Goal: Task Accomplishment & Management: Use online tool/utility

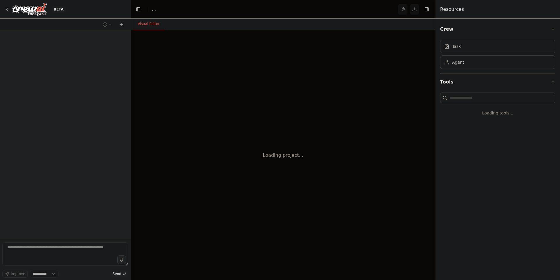
select select "****"
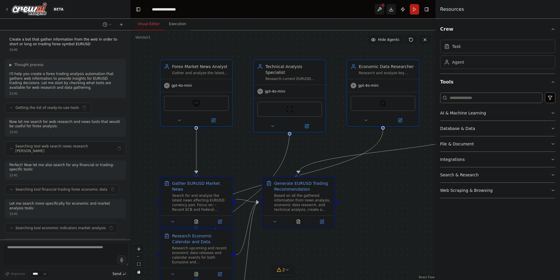
scroll to position [431, 0]
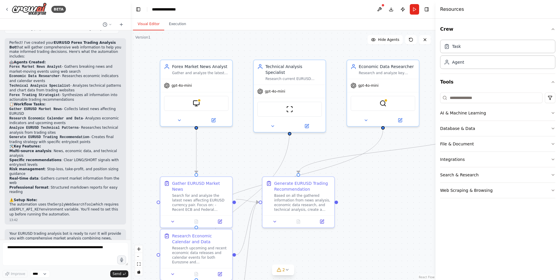
click at [332, 6] on header "**********" at bounding box center [283, 9] width 305 height 19
click at [381, 9] on button at bounding box center [379, 9] width 9 height 11
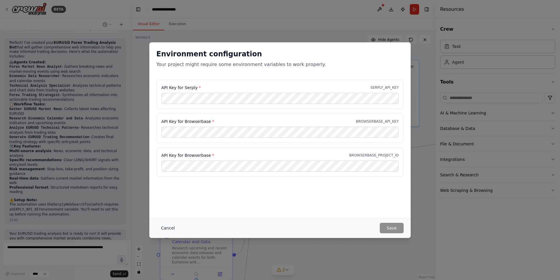
click at [168, 229] on button "Cancel" at bounding box center [167, 228] width 23 height 11
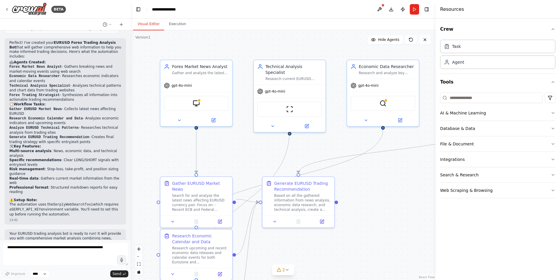
click at [338, 142] on div ".deletable-edge-delete-btn { width: 20px; height: 20px; border: 0px solid #ffff…" at bounding box center [283, 155] width 305 height 250
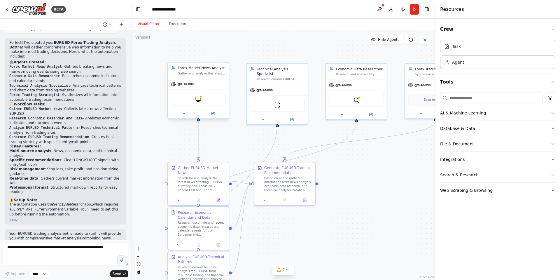
click at [187, 72] on div "Gather and analyze the latest news and developments affecting EURUSD currency p…" at bounding box center [202, 74] width 48 height 4
click at [202, 72] on div "Gather and analyze the latest news and developments affecting EURUSD currency p…" at bounding box center [202, 74] width 48 height 4
click at [475, 115] on button "AI & Machine Learning" at bounding box center [497, 112] width 115 height 15
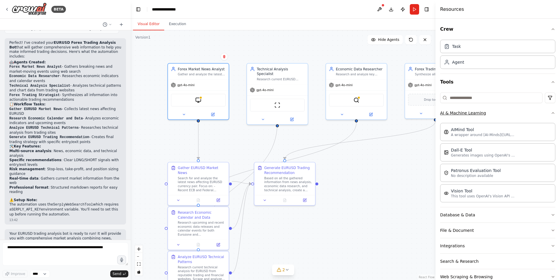
click at [502, 110] on button "AI & Machine Learning" at bounding box center [497, 112] width 115 height 15
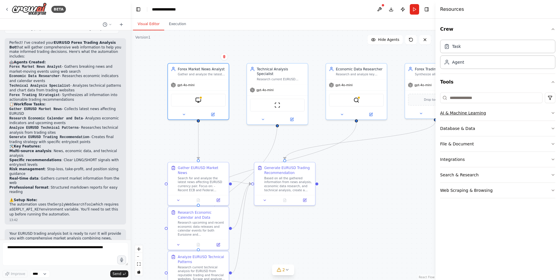
click at [501, 111] on button "AI & Machine Learning" at bounding box center [497, 112] width 115 height 15
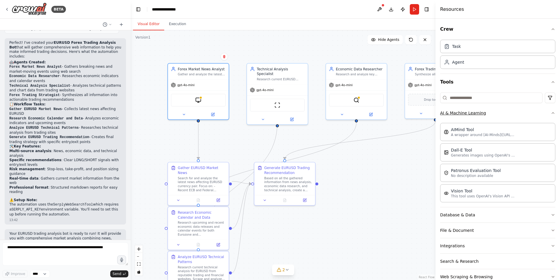
click at [501, 111] on button "AI & Machine Learning" at bounding box center [497, 112] width 115 height 15
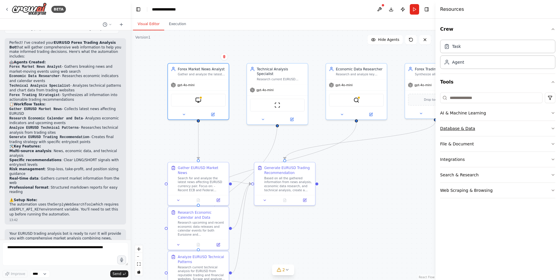
click at [495, 134] on button "Database & Data" at bounding box center [497, 128] width 115 height 15
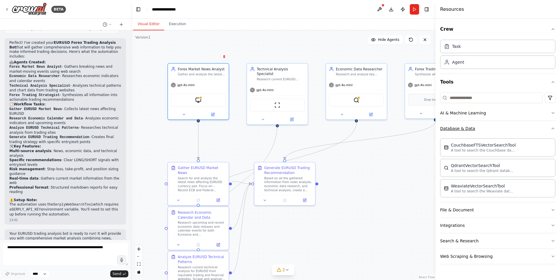
click at [496, 134] on button "Database & Data" at bounding box center [497, 128] width 115 height 15
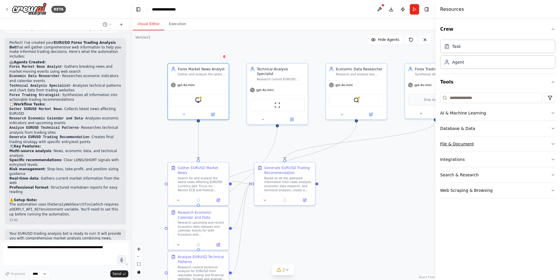
click at [477, 147] on button "File & Document" at bounding box center [497, 143] width 115 height 15
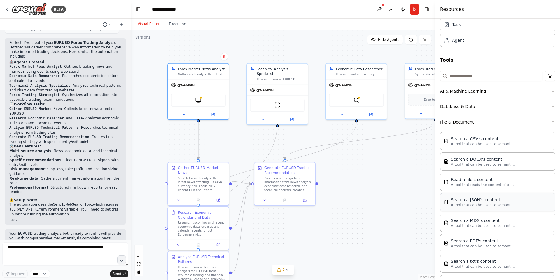
scroll to position [70, 0]
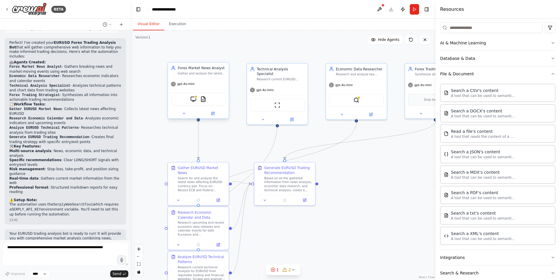
click at [213, 84] on div "gpt-4o-mini" at bounding box center [198, 84] width 61 height 11
click at [210, 118] on div at bounding box center [198, 114] width 61 height 10
click at [212, 112] on icon at bounding box center [212, 113] width 3 height 3
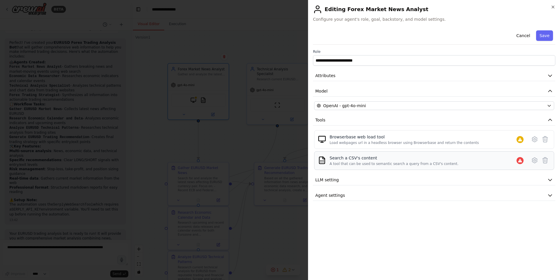
click at [352, 157] on div "Search a CSV's content" at bounding box center [394, 158] width 129 height 6
drag, startPoint x: 342, startPoint y: 163, endPoint x: 442, endPoint y: 163, distance: 100.1
click at [442, 163] on div "A tool that can be used to semantic search a query from a CSV's content." at bounding box center [394, 163] width 129 height 5
click at [449, 163] on div "Search a CSV's content A tool that can be used to semantic search a query from …" at bounding box center [428, 160] width 196 height 11
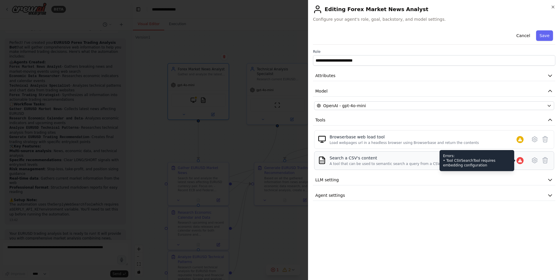
click at [518, 160] on div at bounding box center [520, 160] width 7 height 7
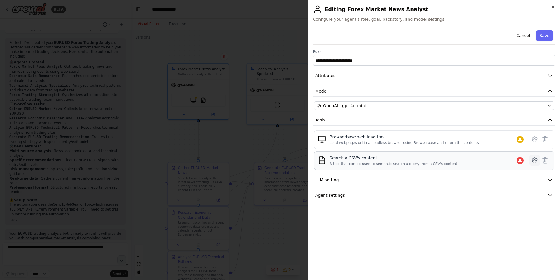
click at [531, 159] on button at bounding box center [535, 160] width 11 height 11
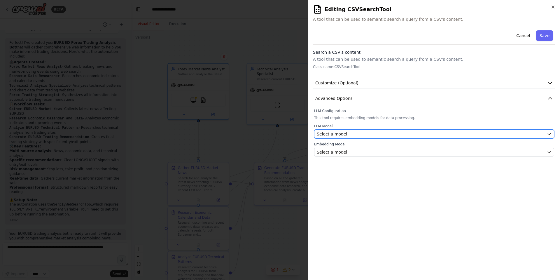
click at [343, 133] on span "Select a model" at bounding box center [332, 134] width 30 height 6
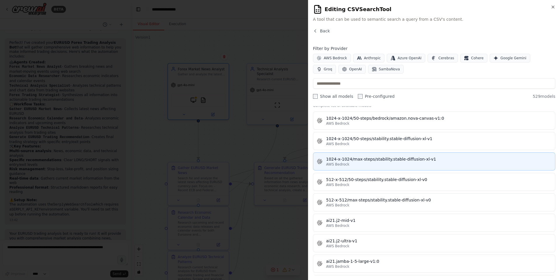
scroll to position [0, 0]
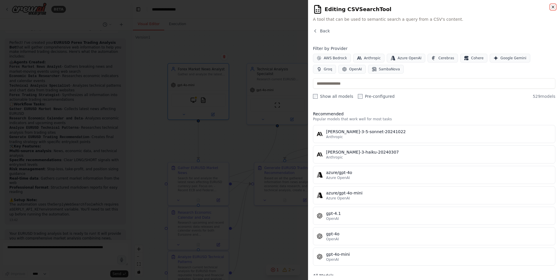
click at [554, 8] on icon "button" at bounding box center [553, 7] width 5 height 5
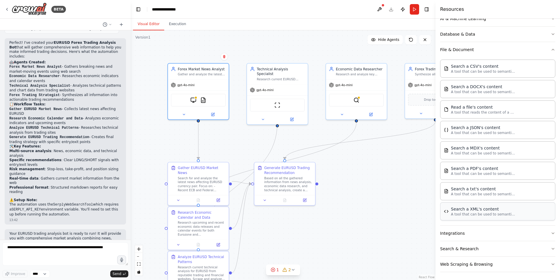
scroll to position [96, 0]
click at [470, 231] on button "Integrations" at bounding box center [497, 231] width 115 height 15
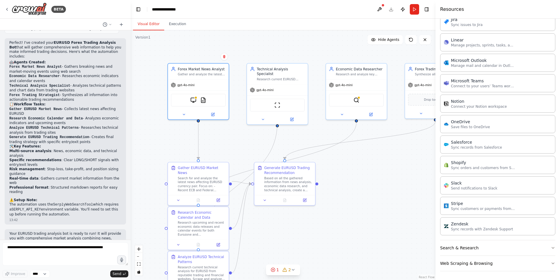
scroll to position [529, 0]
click at [370, 170] on div ".deletable-edge-delete-btn { width: 20px; height: 20px; border: 0px solid #ffff…" at bounding box center [283, 155] width 305 height 250
click at [381, 11] on button at bounding box center [379, 9] width 9 height 11
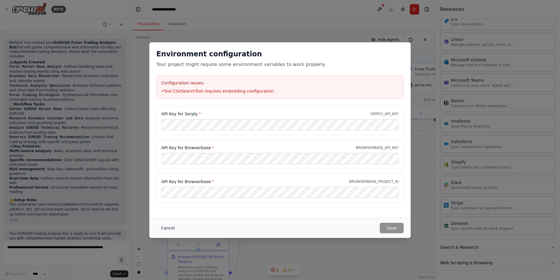
click at [172, 231] on button "Cancel" at bounding box center [167, 228] width 23 height 11
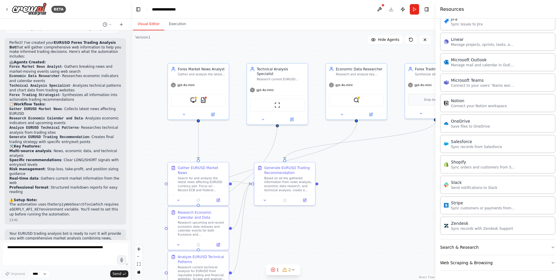
click at [170, 13] on header "**********" at bounding box center [283, 9] width 305 height 19
click at [177, 10] on div "**********" at bounding box center [167, 9] width 30 height 6
click at [182, 8] on div "**********" at bounding box center [174, 9] width 44 height 6
click at [188, 9] on div "**********" at bounding box center [174, 9] width 44 height 6
drag, startPoint x: 185, startPoint y: 8, endPoint x: 137, endPoint y: 10, distance: 47.6
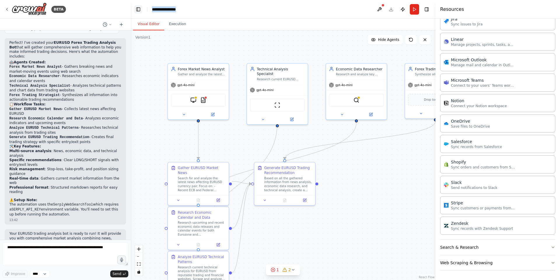
click at [137, 10] on header "**********" at bounding box center [283, 9] width 305 height 19
click at [294, 270] on icon at bounding box center [293, 269] width 5 height 5
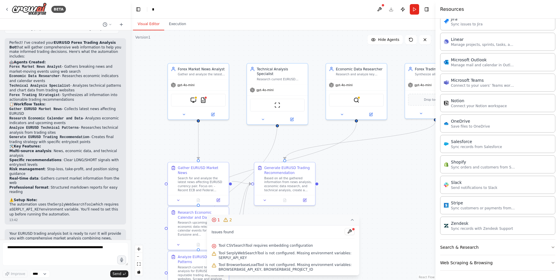
click at [396, 149] on div ".deletable-edge-delete-btn { width: 20px; height: 20px; border: 0px solid #ffff…" at bounding box center [283, 155] width 305 height 250
click at [483, 250] on button "Search & Research" at bounding box center [497, 247] width 115 height 15
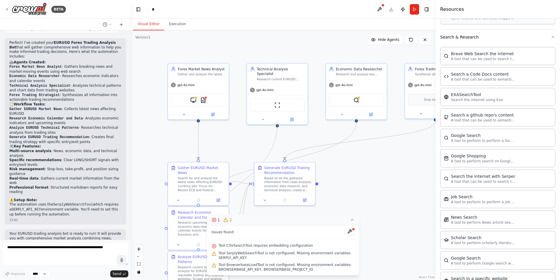
scroll to position [705, 0]
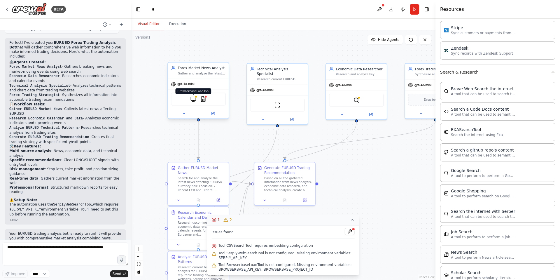
click at [193, 98] on img at bounding box center [194, 99] width 6 height 6
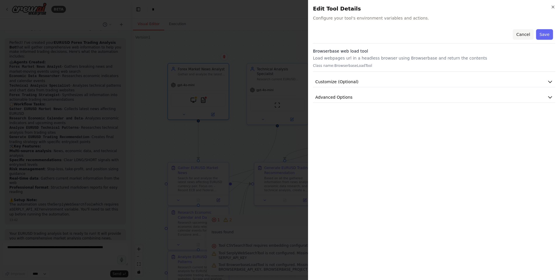
click at [525, 32] on button "Cancel" at bounding box center [523, 34] width 21 height 11
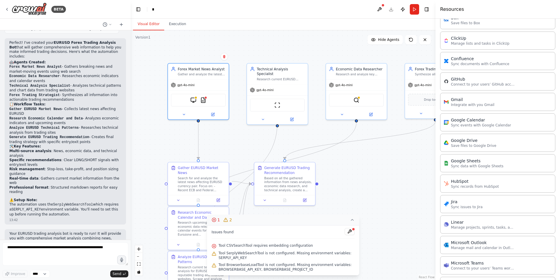
scroll to position [214, 0]
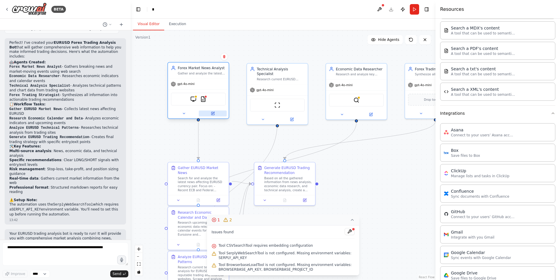
click at [212, 113] on icon at bounding box center [213, 113] width 2 height 2
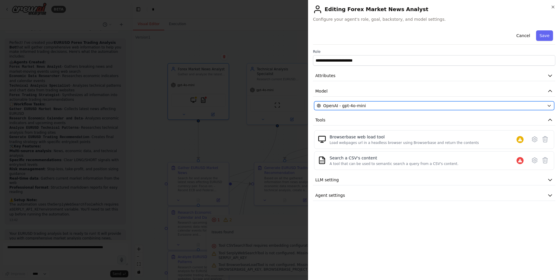
click at [362, 104] on div "OpenAI - gpt-4o-mini" at bounding box center [431, 106] width 228 height 6
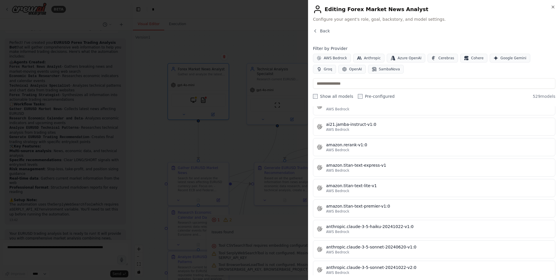
scroll to position [385, 0]
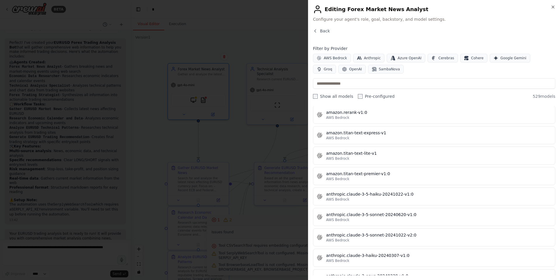
click at [217, 127] on div at bounding box center [280, 140] width 560 height 280
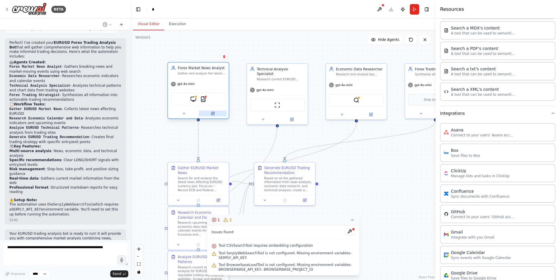
click at [212, 114] on icon at bounding box center [212, 113] width 3 height 3
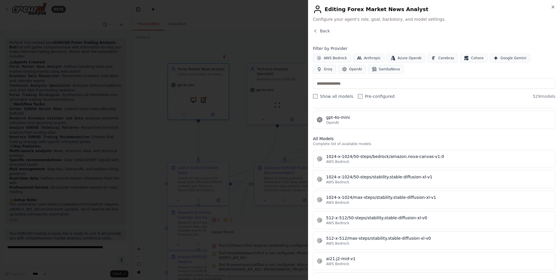
scroll to position [105, 0]
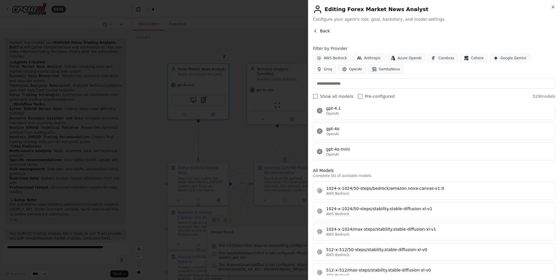
click at [320, 33] on span "Back" at bounding box center [325, 31] width 10 height 6
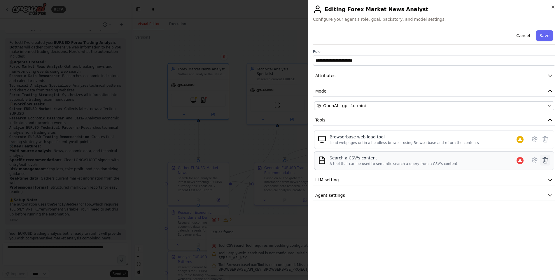
click at [547, 159] on icon at bounding box center [545, 160] width 7 height 7
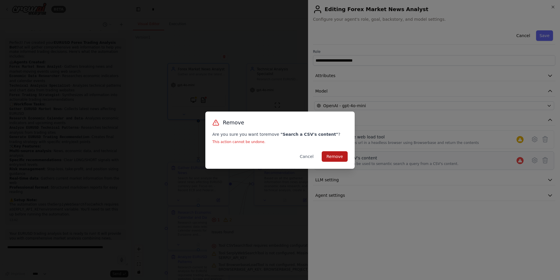
click at [338, 152] on button "Remove" at bounding box center [335, 156] width 26 height 11
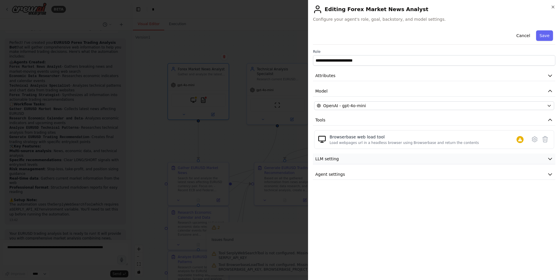
click at [343, 163] on button "LLM setting" at bounding box center [434, 159] width 243 height 11
click at [343, 179] on span at bounding box center [340, 177] width 5 height 5
click at [372, 215] on button "Agent settings" at bounding box center [434, 216] width 243 height 11
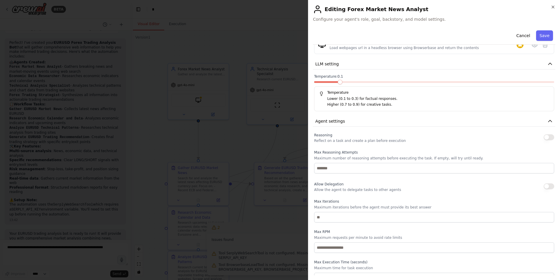
scroll to position [103, 0]
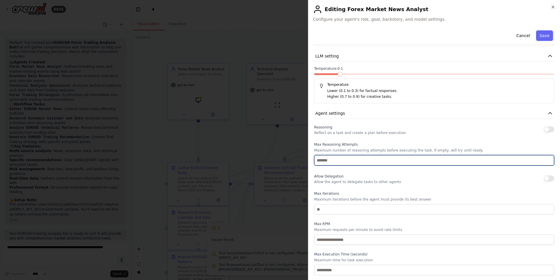
click at [330, 161] on input "number" at bounding box center [434, 160] width 240 height 11
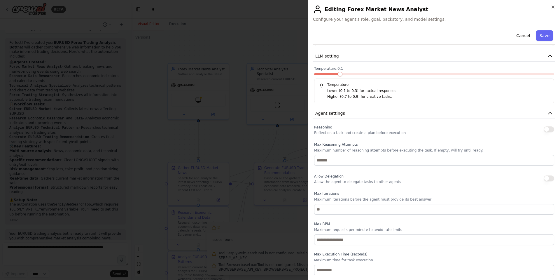
click at [333, 181] on p "Allow the agent to delegate tasks to other agents" at bounding box center [357, 181] width 87 height 5
click at [337, 110] on button "Agent settings" at bounding box center [434, 113] width 243 height 11
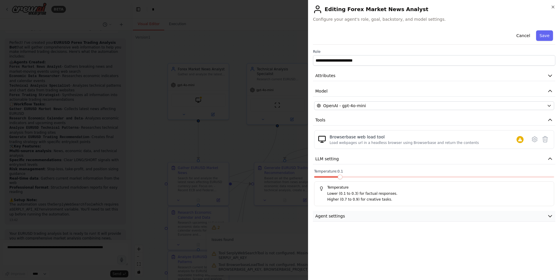
scroll to position [0, 0]
click at [162, 145] on div at bounding box center [280, 140] width 560 height 280
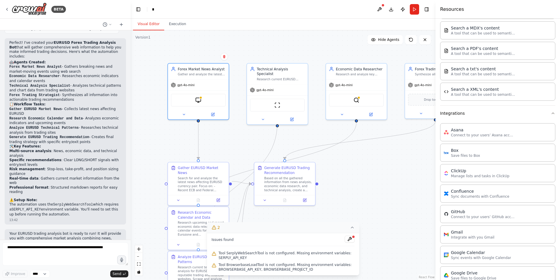
click at [362, 172] on div ".deletable-edge-delete-btn { width: 20px; height: 20px; border: 0px solid #ffff…" at bounding box center [283, 155] width 305 height 250
click at [351, 228] on icon at bounding box center [352, 227] width 5 height 5
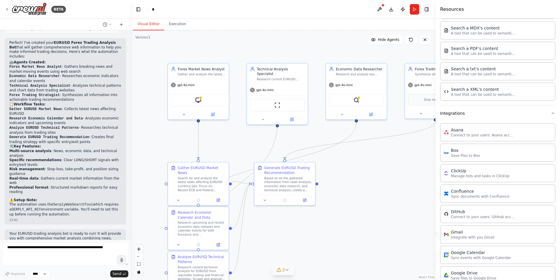
click at [363, 181] on div ".deletable-edge-delete-btn { width: 20px; height: 20px; border: 0px solid #ffff…" at bounding box center [283, 155] width 305 height 250
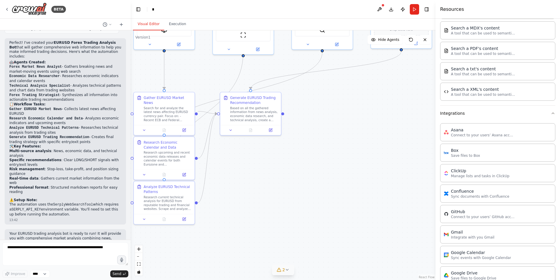
drag, startPoint x: 376, startPoint y: 225, endPoint x: 360, endPoint y: 135, distance: 91.7
click at [359, 130] on div ".deletable-edge-delete-btn { width: 20px; height: 20px; border: 0px solid #ffff…" at bounding box center [283, 155] width 305 height 250
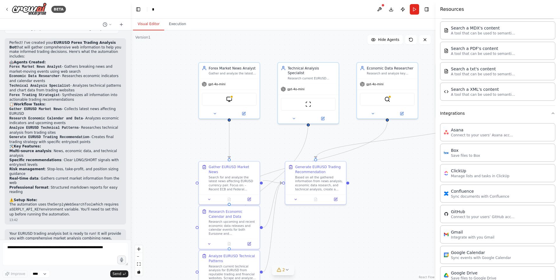
drag, startPoint x: 335, startPoint y: 151, endPoint x: 384, endPoint y: 245, distance: 106.0
click at [384, 245] on div ".deletable-edge-delete-btn { width: 20px; height: 20px; border: 0px solid #ffff…" at bounding box center [283, 155] width 305 height 250
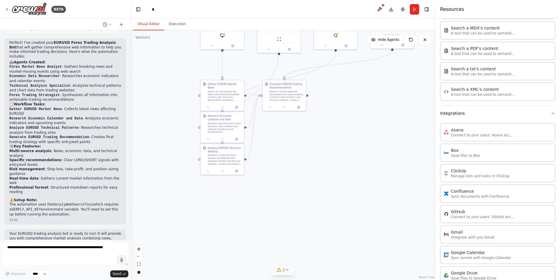
drag, startPoint x: 328, startPoint y: 216, endPoint x: 307, endPoint y: 164, distance: 55.6
click at [307, 164] on div ".deletable-edge-delete-btn { width: 20px; height: 20px; border: 0px solid #ffff…" at bounding box center [283, 155] width 305 height 250
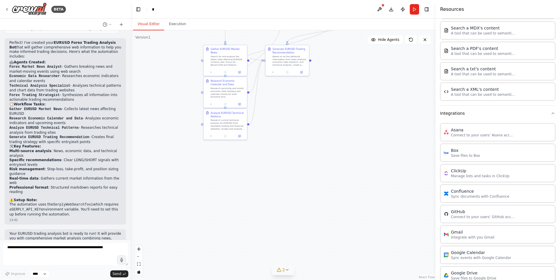
drag, startPoint x: 330, startPoint y: 194, endPoint x: 335, endPoint y: 164, distance: 30.7
click at [335, 164] on div ".deletable-edge-delete-btn { width: 20px; height: 20px; border: 0px solid #ffff…" at bounding box center [283, 155] width 305 height 250
drag, startPoint x: 330, startPoint y: 45, endPoint x: 297, endPoint y: 123, distance: 85.3
click at [297, 123] on div ".deletable-edge-delete-btn { width: 20px; height: 20px; border: 0px solid #ffff…" at bounding box center [283, 155] width 305 height 250
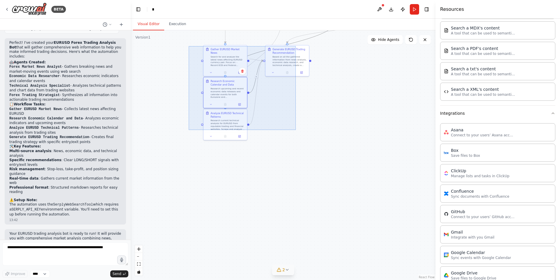
drag, startPoint x: 189, startPoint y: 46, endPoint x: 315, endPoint y: 150, distance: 163.6
click at [315, 150] on div ".deletable-edge-delete-btn { width: 20px; height: 20px; border: 0px solid #ffff…" at bounding box center [283, 155] width 305 height 250
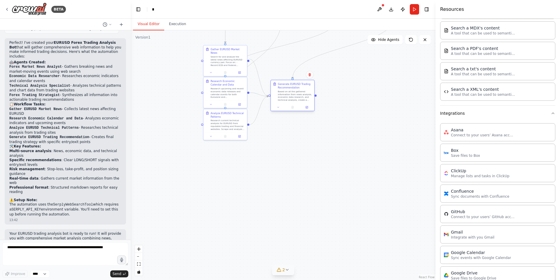
drag, startPoint x: 278, startPoint y: 53, endPoint x: 284, endPoint y: 93, distance: 40.5
click at [284, 89] on div "Generate EURUSD Trading Recommendation" at bounding box center [295, 85] width 34 height 7
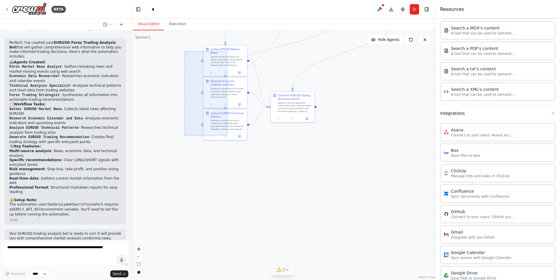
drag, startPoint x: 185, startPoint y: 51, endPoint x: 232, endPoint y: 141, distance: 101.0
click at [232, 141] on div ".deletable-edge-delete-btn { width: 20px; height: 20px; border: 0px solid #ffff…" at bounding box center [283, 155] width 305 height 250
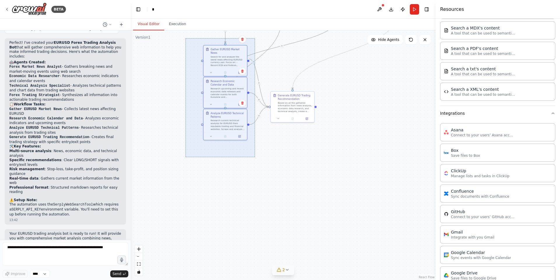
drag, startPoint x: 186, startPoint y: 38, endPoint x: 256, endPoint y: 159, distance: 139.6
click at [256, 159] on div ".deletable-edge-delete-btn { width: 20px; height: 20px; border: 0px solid #ffff…" at bounding box center [283, 155] width 305 height 250
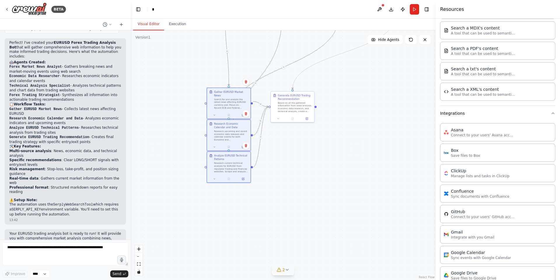
drag, startPoint x: 230, startPoint y: 55, endPoint x: 234, endPoint y: 98, distance: 42.5
click at [234, 98] on div at bounding box center [229, 135] width 44 height 95
click at [327, 158] on div ".deletable-edge-delete-btn { width: 20px; height: 20px; border: 0px solid #ffff…" at bounding box center [283, 155] width 305 height 250
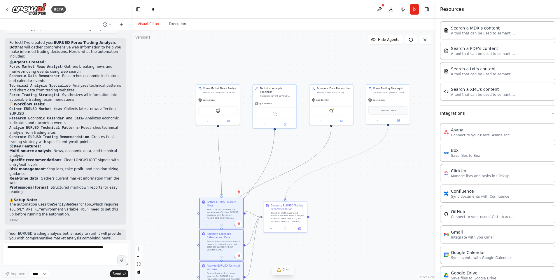
drag, startPoint x: 362, startPoint y: 85, endPoint x: 355, endPoint y: 196, distance: 110.5
click at [355, 196] on div ".deletable-edge-delete-btn { width: 20px; height: 20px; border: 0px solid #ffff…" at bounding box center [283, 155] width 305 height 250
click at [201, 154] on div ".deletable-edge-delete-btn { width: 20px; height: 20px; border: 0px solid #ffff…" at bounding box center [283, 155] width 305 height 250
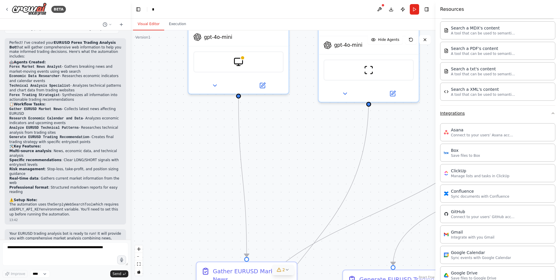
click at [464, 116] on button "Integrations" at bounding box center [497, 113] width 115 height 15
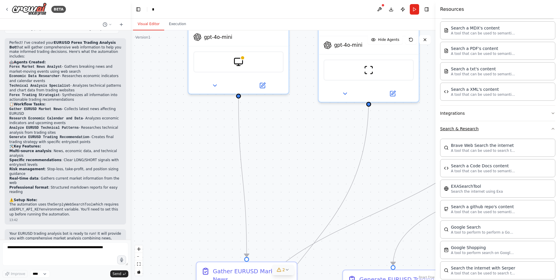
click at [462, 129] on button "Search & Research" at bounding box center [497, 128] width 115 height 15
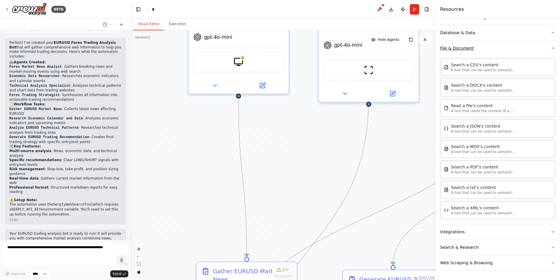
click at [471, 48] on button "File & Document" at bounding box center [497, 48] width 115 height 15
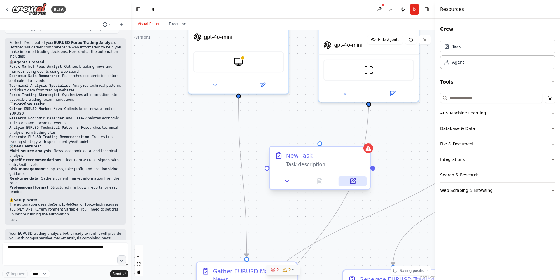
click at [353, 183] on icon at bounding box center [353, 181] width 5 height 5
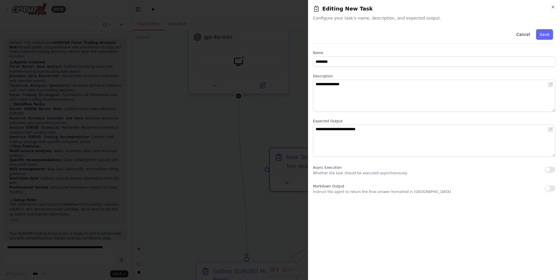
click at [342, 173] on p "Whether the task should be executed asynchronously." at bounding box center [360, 173] width 95 height 5
click at [343, 192] on p "Instruct the agent to return the final answer formatted in Markdown" at bounding box center [382, 191] width 138 height 5
click at [524, 37] on button "Cancel" at bounding box center [523, 34] width 21 height 11
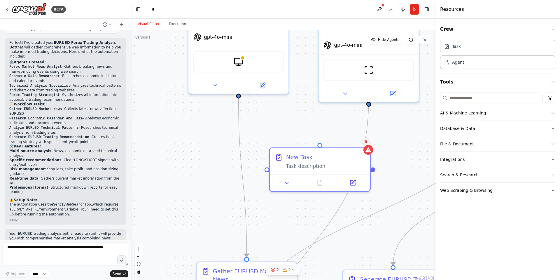
click at [367, 144] on button at bounding box center [366, 142] width 8 height 8
click at [351, 142] on button "Confirm" at bounding box center [349, 141] width 21 height 7
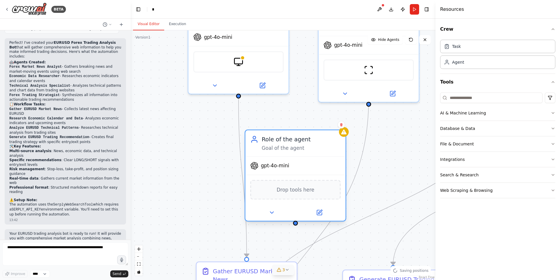
drag, startPoint x: 326, startPoint y: 145, endPoint x: 295, endPoint y: 136, distance: 32.0
click at [295, 137] on div "Role of the agent" at bounding box center [301, 139] width 79 height 8
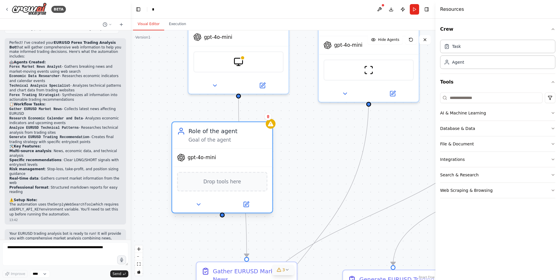
drag, startPoint x: 312, startPoint y: 137, endPoint x: 229, endPoint y: 129, distance: 84.1
click at [229, 129] on div "Role of the agent" at bounding box center [228, 131] width 79 height 8
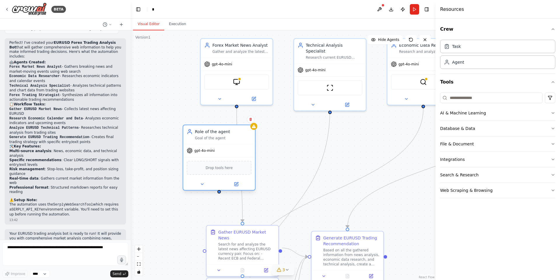
click at [219, 128] on div "Role of the agent Goal of the agent" at bounding box center [219, 134] width 72 height 19
click at [219, 145] on div "gpt-4o-mini" at bounding box center [219, 150] width 72 height 13
click at [239, 186] on button at bounding box center [236, 184] width 33 height 7
click at [238, 185] on icon at bounding box center [236, 184] width 5 height 5
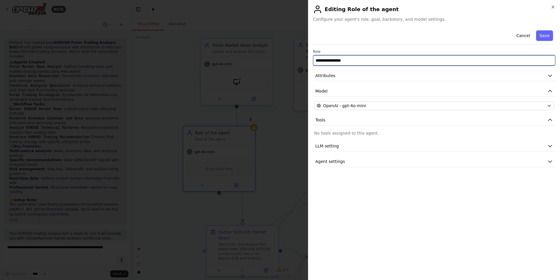
drag, startPoint x: 325, startPoint y: 62, endPoint x: 285, endPoint y: 58, distance: 41.1
click at [285, 58] on body "BETA Create a bot that gather information from the web in order to short or lon…" at bounding box center [280, 140] width 560 height 280
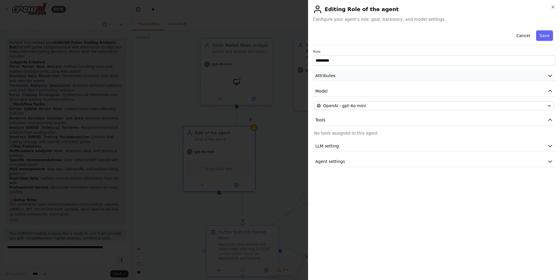
click at [348, 75] on button "Attributes" at bounding box center [434, 75] width 243 height 11
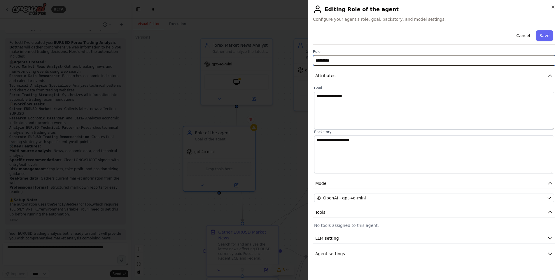
click at [337, 59] on input "*********" at bounding box center [434, 60] width 243 height 11
type input "**********"
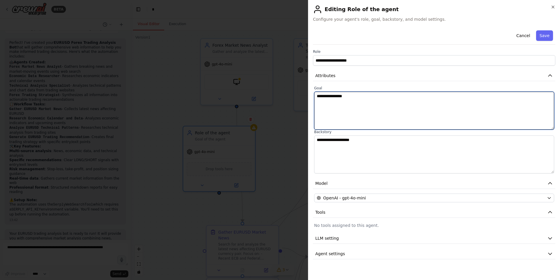
click at [379, 113] on textarea "**********" at bounding box center [434, 111] width 240 height 38
drag, startPoint x: 370, startPoint y: 107, endPoint x: 292, endPoint y: 95, distance: 79.1
click at [292, 95] on body "BETA Create a bot that gather information from the web in order to short or lon…" at bounding box center [280, 140] width 560 height 280
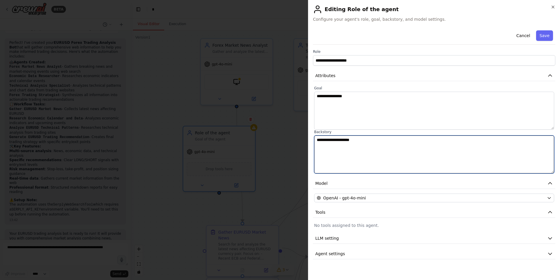
drag, startPoint x: 373, startPoint y: 146, endPoint x: 292, endPoint y: 132, distance: 82.3
click at [292, 132] on body "BETA Create a bot that gather information from the web in order to short or lon…" at bounding box center [280, 140] width 560 height 280
click at [531, 141] on textarea "**********" at bounding box center [434, 154] width 240 height 38
type textarea "**********"
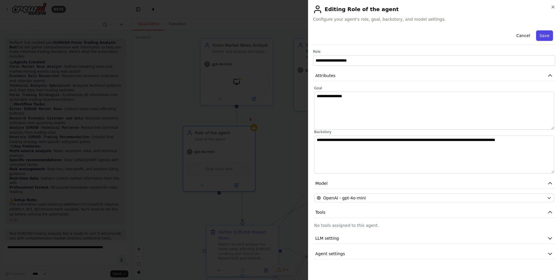
click at [549, 34] on button "Save" at bounding box center [544, 35] width 17 height 11
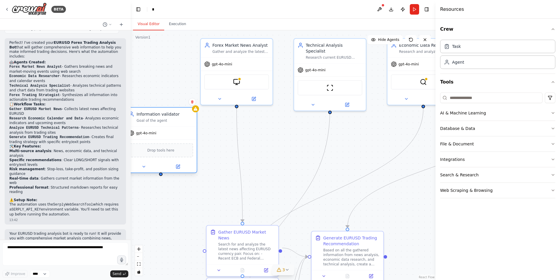
drag, startPoint x: 218, startPoint y: 137, endPoint x: 161, endPoint y: 118, distance: 60.6
click at [161, 118] on div "Goal of the agent" at bounding box center [165, 120] width 57 height 5
drag, startPoint x: 206, startPoint y: 170, endPoint x: 196, endPoint y: 174, distance: 10.2
click at [196, 174] on div "Information validator Goal of the agent gpt-4o-mini Drop tools here" at bounding box center [160, 141] width 73 height 66
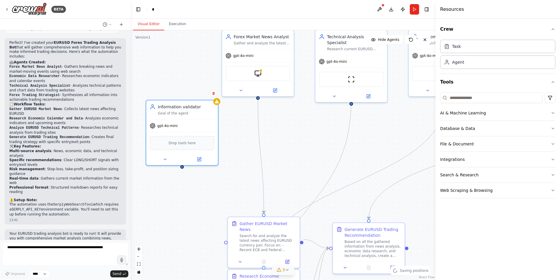
drag, startPoint x: 203, startPoint y: 229, endPoint x: 247, endPoint y: 205, distance: 50.0
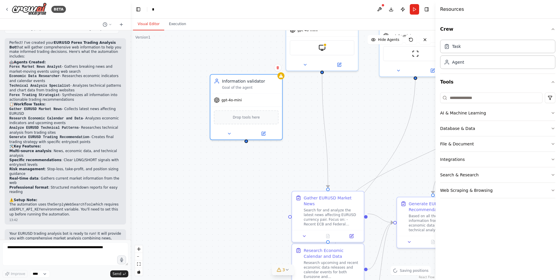
drag, startPoint x: 206, startPoint y: 219, endPoint x: 243, endPoint y: 207, distance: 39.1
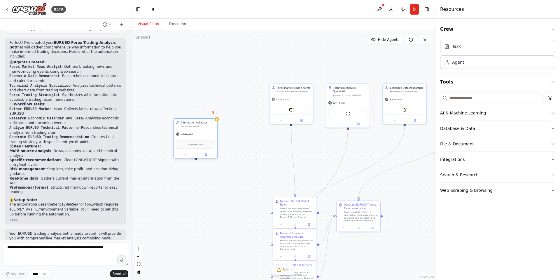
drag, startPoint x: 234, startPoint y: 133, endPoint x: 185, endPoint y: 127, distance: 49.7
click at [185, 127] on div "Goal of the agent" at bounding box center [198, 126] width 34 height 3
click at [110, 25] on icon at bounding box center [110, 24] width 2 height 1
click at [110, 25] on div at bounding box center [65, 140] width 131 height 280
click at [224, 65] on div ".deletable-edge-delete-btn { width: 20px; height: 20px; border: 0px solid #ffff…" at bounding box center [283, 155] width 305 height 250
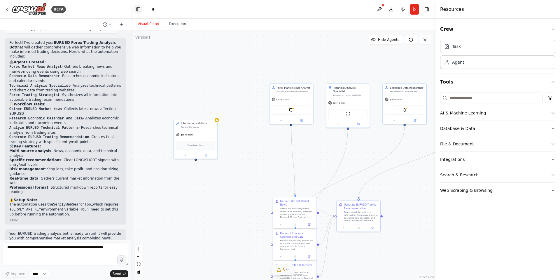
click at [140, 10] on button "Toggle Left Sidebar" at bounding box center [138, 9] width 8 height 8
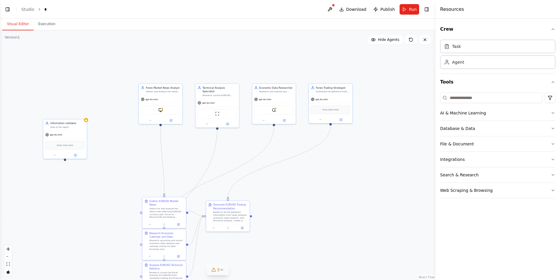
click at [6, 10] on button "Toggle Left Sidebar" at bounding box center [8, 9] width 8 height 8
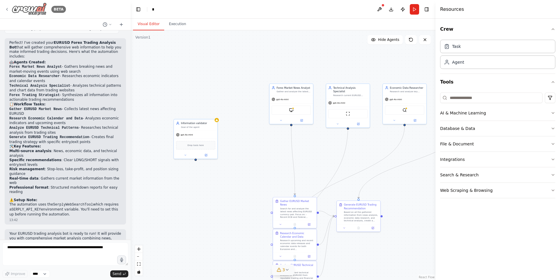
click at [7, 11] on icon at bounding box center [7, 9] width 5 height 5
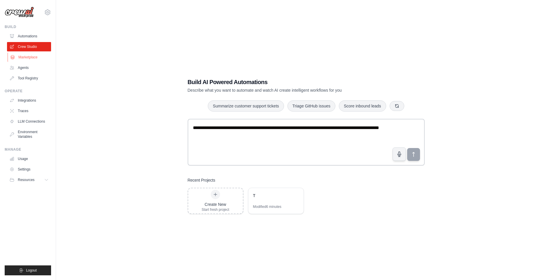
click at [17, 55] on link "Marketplace" at bounding box center [30, 57] width 44 height 9
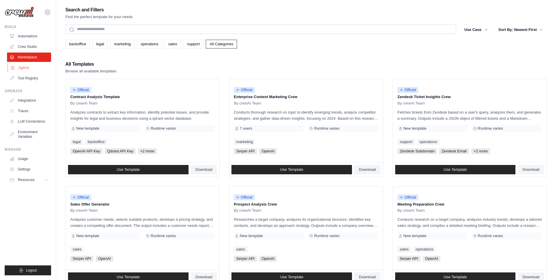
click at [30, 70] on link "Agents" at bounding box center [30, 67] width 44 height 9
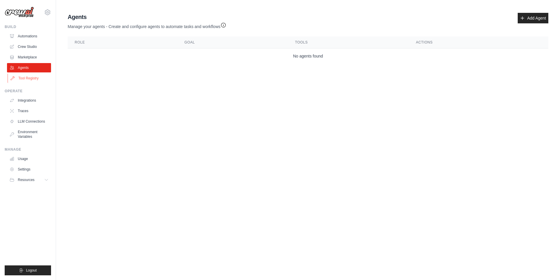
click at [35, 80] on link "Tool Registry" at bounding box center [30, 78] width 44 height 9
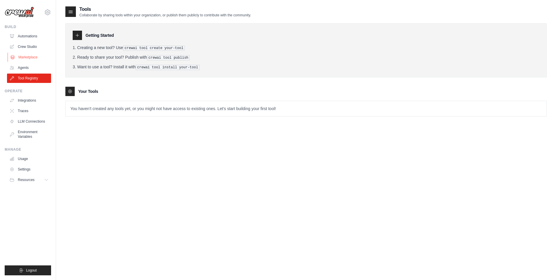
click at [36, 55] on link "Marketplace" at bounding box center [30, 57] width 44 height 9
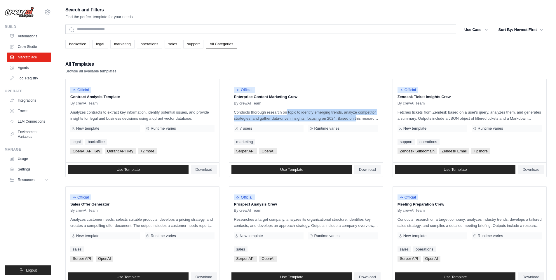
drag, startPoint x: 273, startPoint y: 109, endPoint x: 369, endPoint y: 121, distance: 97.6
click at [369, 121] on p "Conducts thorough research on topic to identify emerging trends, analyze compet…" at bounding box center [306, 115] width 144 height 12
click at [372, 121] on div "Official Enterprise Content Marketing Crew By crewAI Team Conducts thorough res…" at bounding box center [306, 120] width 154 height 83
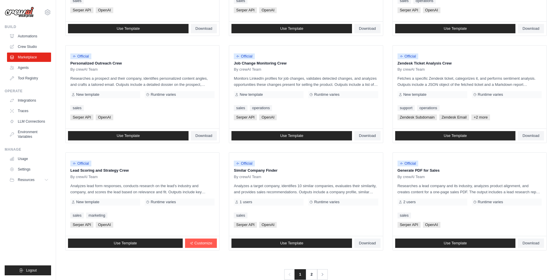
scroll to position [261, 0]
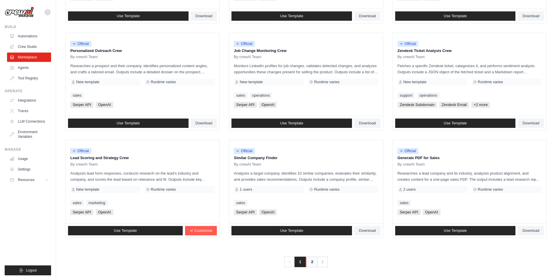
click at [308, 265] on link "2" at bounding box center [312, 262] width 12 height 11
click at [315, 262] on link "2" at bounding box center [312, 262] width 12 height 11
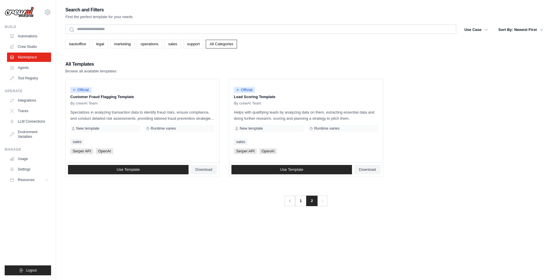
click at [303, 206] on div "Search and Filters Find the perfect template for your needs Search Use Case bac…" at bounding box center [305, 146] width 481 height 280
click at [302, 202] on link "1" at bounding box center [301, 201] width 12 height 11
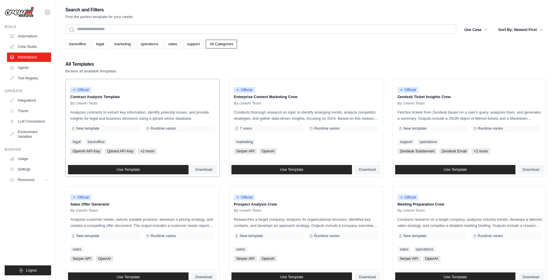
click at [90, 98] on p "Contract Analysis Template" at bounding box center [142, 97] width 144 height 6
click at [33, 36] on link "Automations" at bounding box center [30, 36] width 44 height 9
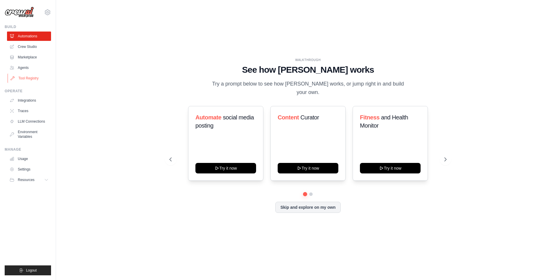
click at [29, 80] on link "Tool Registry" at bounding box center [30, 78] width 44 height 9
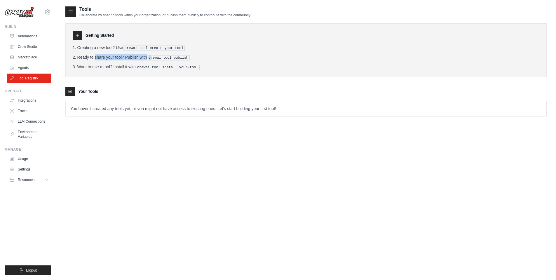
drag, startPoint x: 74, startPoint y: 55, endPoint x: 160, endPoint y: 57, distance: 85.6
click at [156, 57] on li "Ready to share your tool? Publish with crewai tool publish" at bounding box center [306, 57] width 467 height 6
click at [179, 57] on pre "crewai tool publish" at bounding box center [168, 57] width 43 height 5
drag, startPoint x: 76, startPoint y: 65, endPoint x: 216, endPoint y: 68, distance: 140.1
click at [214, 68] on li "Want to use a tool? Install it with crewai tool install your-tool" at bounding box center [306, 67] width 467 height 6
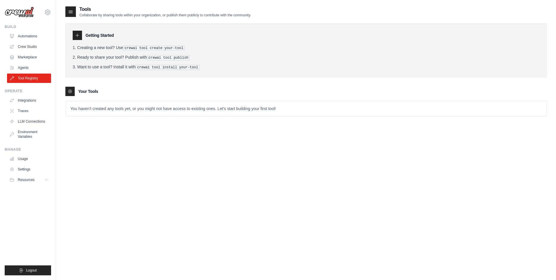
click at [218, 68] on li "Want to use a tool? Install it with crewai tool install your-tool" at bounding box center [306, 67] width 467 height 6
click at [27, 159] on link "Usage" at bounding box center [30, 158] width 44 height 9
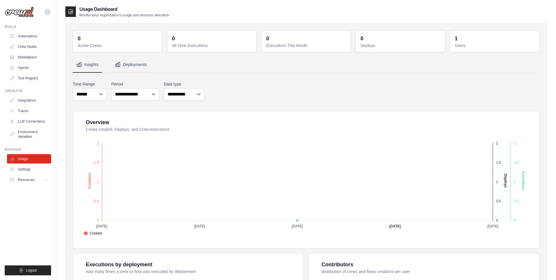
click at [128, 67] on button "Deployments" at bounding box center [130, 65] width 39 height 16
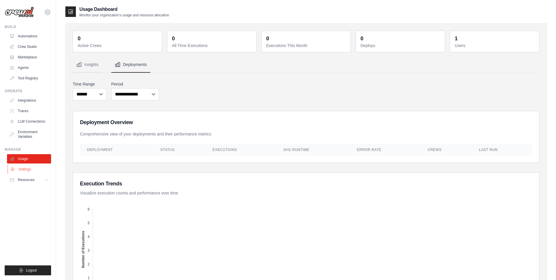
click at [28, 172] on link "Settings" at bounding box center [30, 169] width 44 height 9
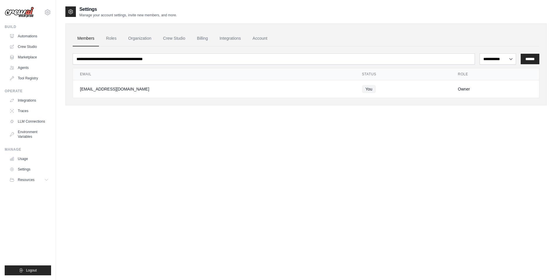
drag, startPoint x: 266, startPoint y: 144, endPoint x: 267, endPoint y: 148, distance: 4.1
click at [266, 144] on div "**********" at bounding box center [305, 146] width 481 height 280
click at [111, 37] on link "Roles" at bounding box center [111, 39] width 20 height 16
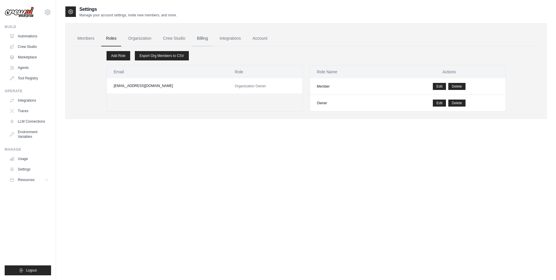
click at [210, 39] on link "Billing" at bounding box center [202, 39] width 20 height 16
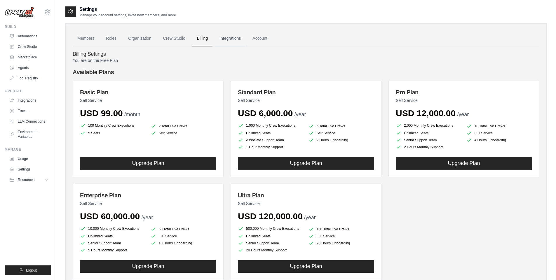
click at [237, 41] on link "Integrations" at bounding box center [230, 39] width 31 height 16
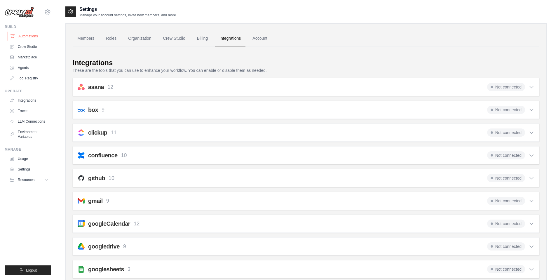
click at [21, 35] on link "Automations" at bounding box center [30, 36] width 44 height 9
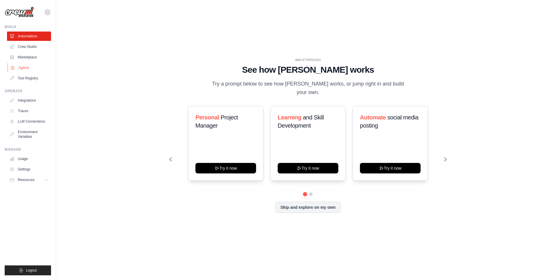
click at [27, 64] on link "Agents" at bounding box center [30, 67] width 44 height 9
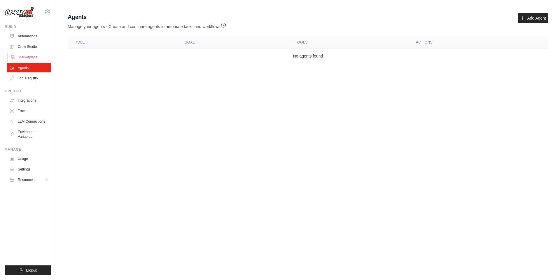
click at [23, 60] on link "Marketplace" at bounding box center [30, 57] width 44 height 9
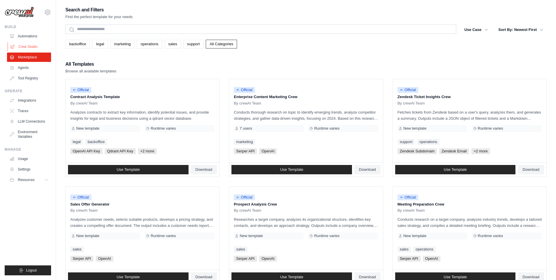
click at [29, 47] on link "Crew Studio" at bounding box center [30, 46] width 44 height 9
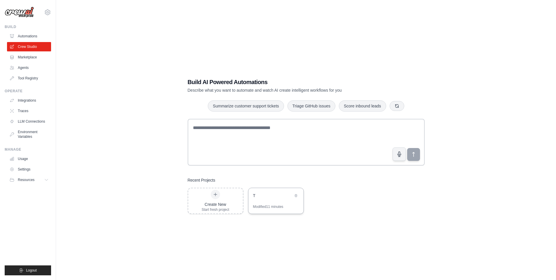
click at [278, 196] on div "T" at bounding box center [273, 196] width 40 height 6
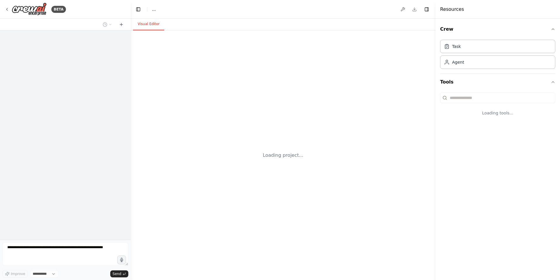
select select "****"
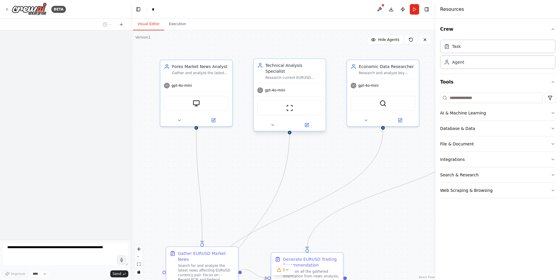
scroll to position [431, 0]
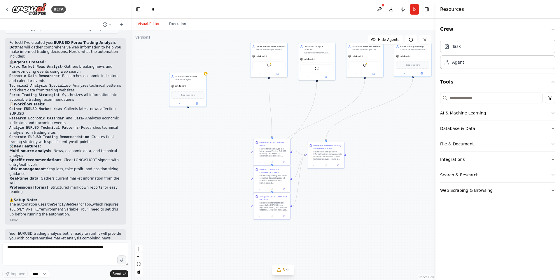
drag, startPoint x: 377, startPoint y: 188, endPoint x: 386, endPoint y: 144, distance: 44.1
click at [386, 144] on div ".deletable-edge-delete-btn { width: 20px; height: 20px; border: 0px solid #ffff…" at bounding box center [283, 155] width 305 height 250
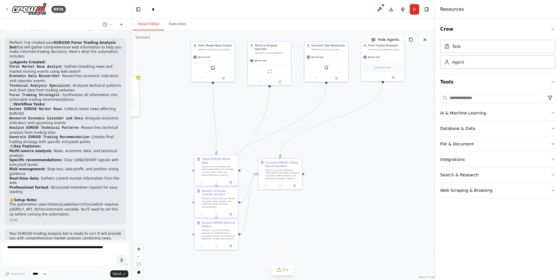
drag, startPoint x: 381, startPoint y: 129, endPoint x: 341, endPoint y: 148, distance: 44.1
click at [341, 148] on div ".deletable-edge-delete-btn { width: 20px; height: 20px; border: 0px solid #ffff…" at bounding box center [283, 155] width 305 height 250
click at [465, 110] on button "AI & Machine Learning" at bounding box center [497, 112] width 115 height 15
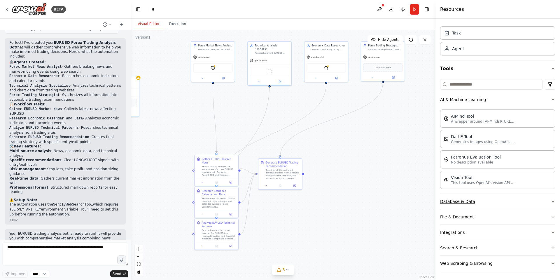
scroll to position [14, 0]
click at [461, 97] on button "AI & Machine Learning" at bounding box center [497, 98] width 115 height 15
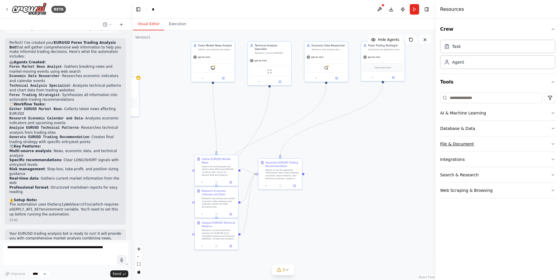
click at [482, 145] on button "File & Document" at bounding box center [497, 143] width 115 height 15
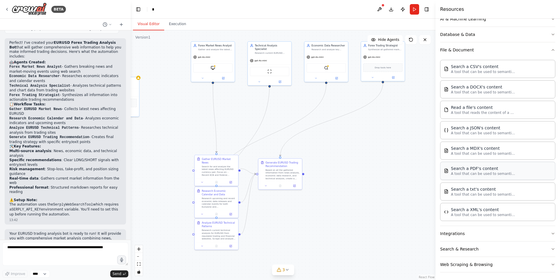
scroll to position [96, 0]
click at [461, 49] on button "File & Document" at bounding box center [497, 48] width 115 height 15
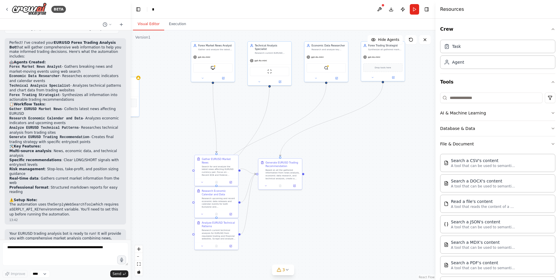
scroll to position [0, 0]
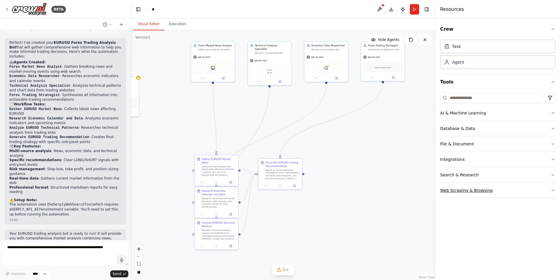
click at [463, 185] on button "Web Scraping & Browsing" at bounding box center [497, 190] width 115 height 15
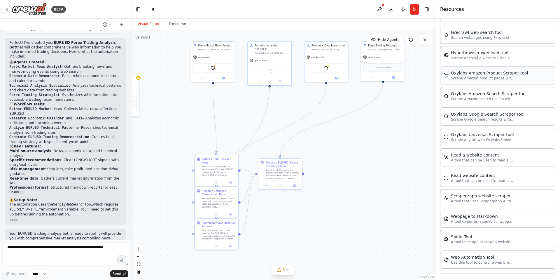
scroll to position [239, 0]
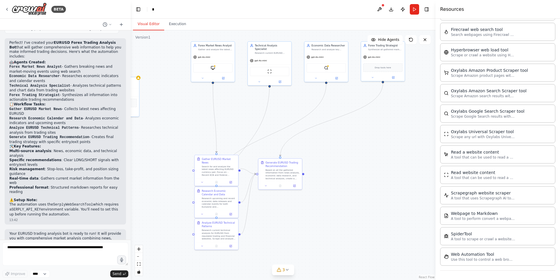
click at [346, 142] on div ".deletable-edge-delete-btn { width: 20px; height: 20px; border: 0px solid #ffff…" at bounding box center [283, 155] width 305 height 250
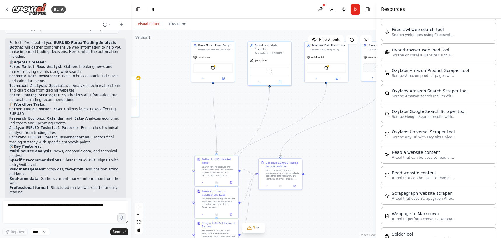
drag, startPoint x: 274, startPoint y: 122, endPoint x: 274, endPoint y: 117, distance: 5.0
click at [274, 121] on div ".deletable-edge-delete-btn { width: 20px; height: 20px; border: 0px solid #ffff…" at bounding box center [254, 133] width 246 height 207
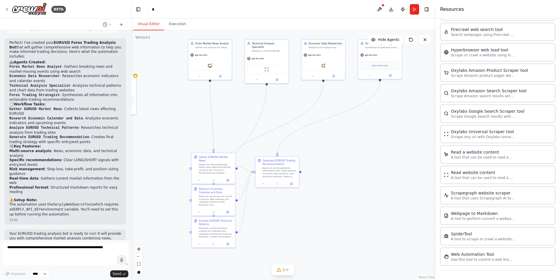
click at [338, 179] on div ".deletable-edge-delete-btn { width: 20px; height: 20px; border: 0px solid #ffff…" at bounding box center [283, 155] width 305 height 250
